Goal: Find specific page/section: Find specific page/section

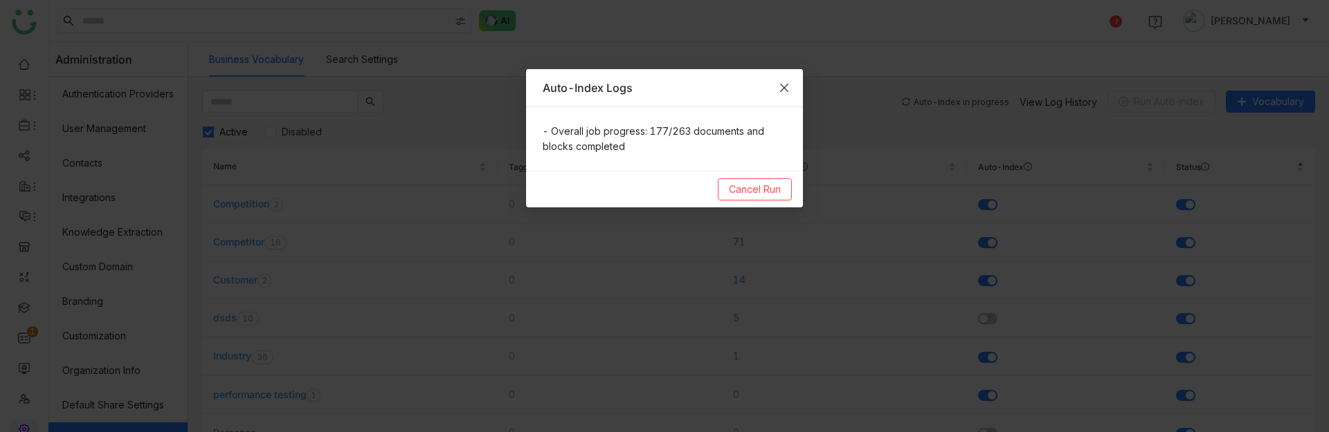
click at [782, 87] on icon "Close" at bounding box center [783, 87] width 11 height 11
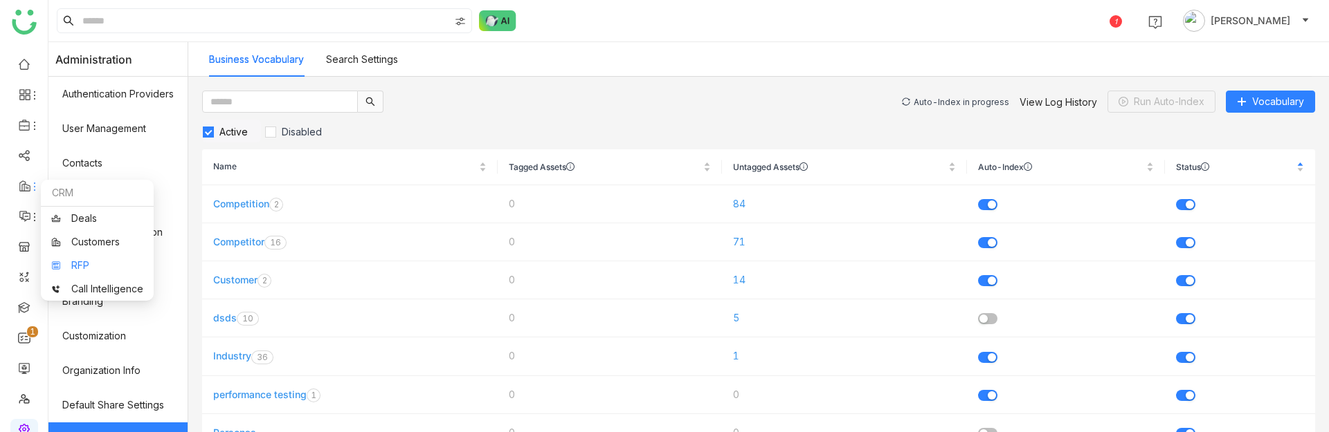
click at [88, 261] on link "RFP" at bounding box center [97, 266] width 92 height 10
click at [96, 264] on link "RFP" at bounding box center [97, 266] width 92 height 10
click at [84, 262] on link "RFP" at bounding box center [97, 266] width 92 height 10
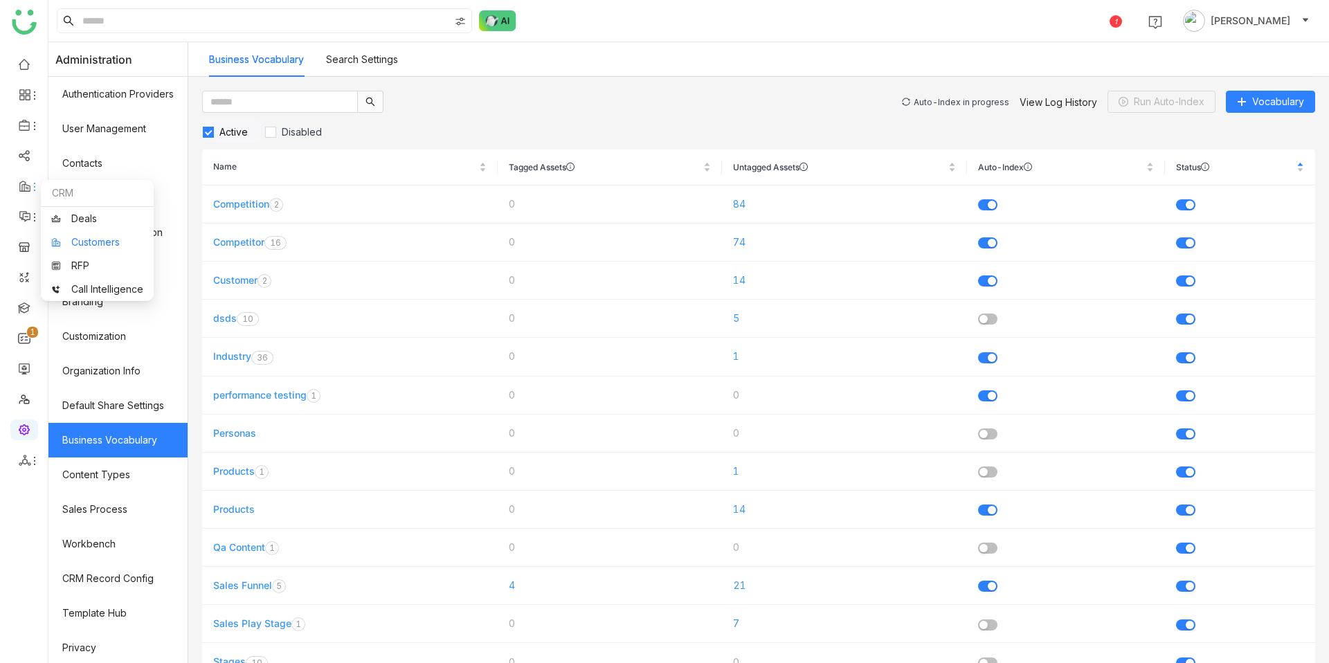
click at [87, 247] on link "Customers" at bounding box center [97, 242] width 92 height 10
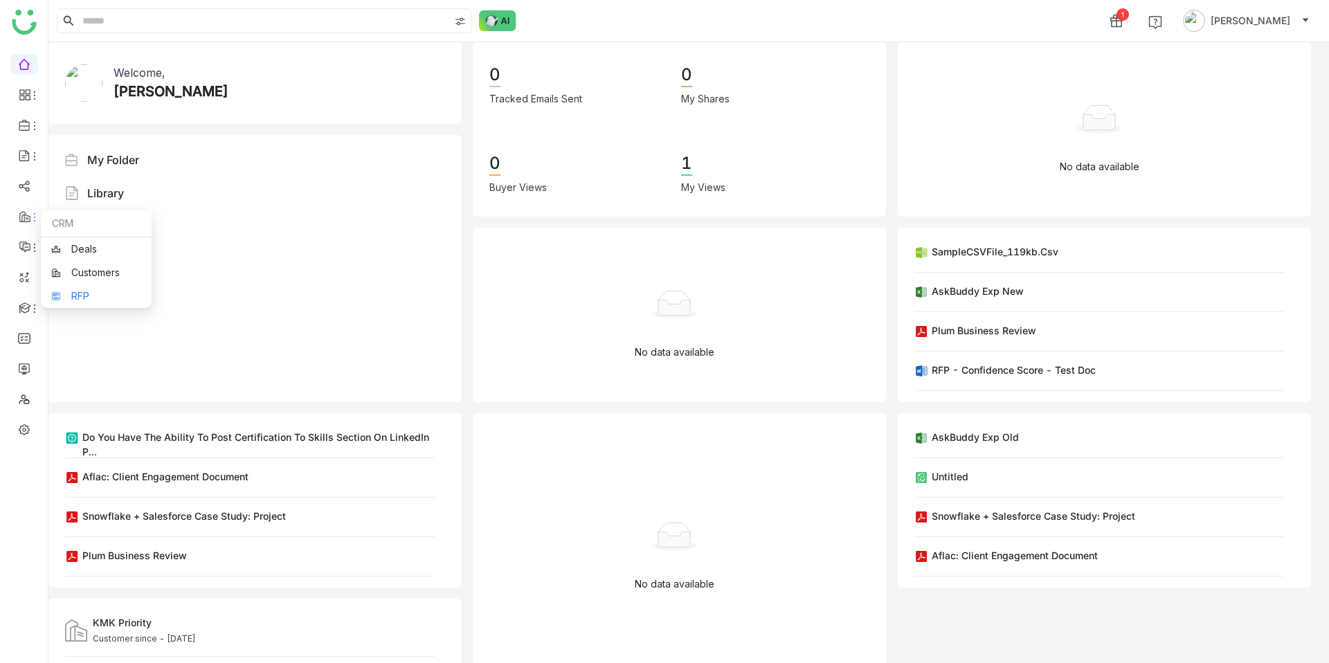
click at [85, 295] on link "RFP" at bounding box center [96, 296] width 90 height 10
